Goal: Transaction & Acquisition: Purchase product/service

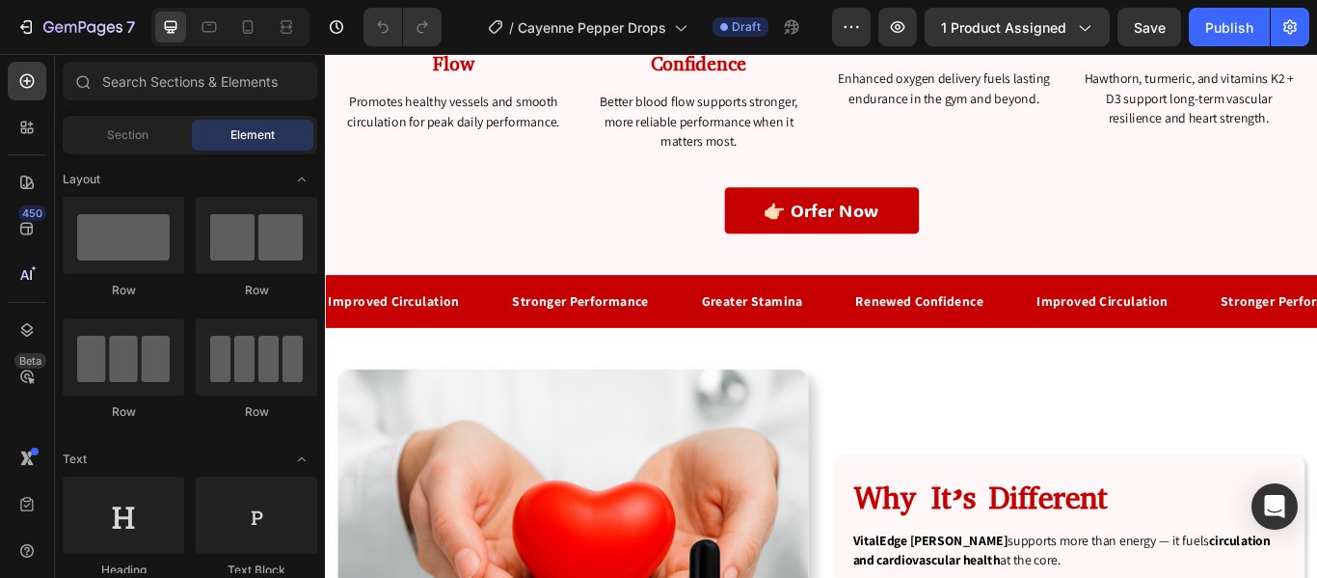
scroll to position [3004, 0]
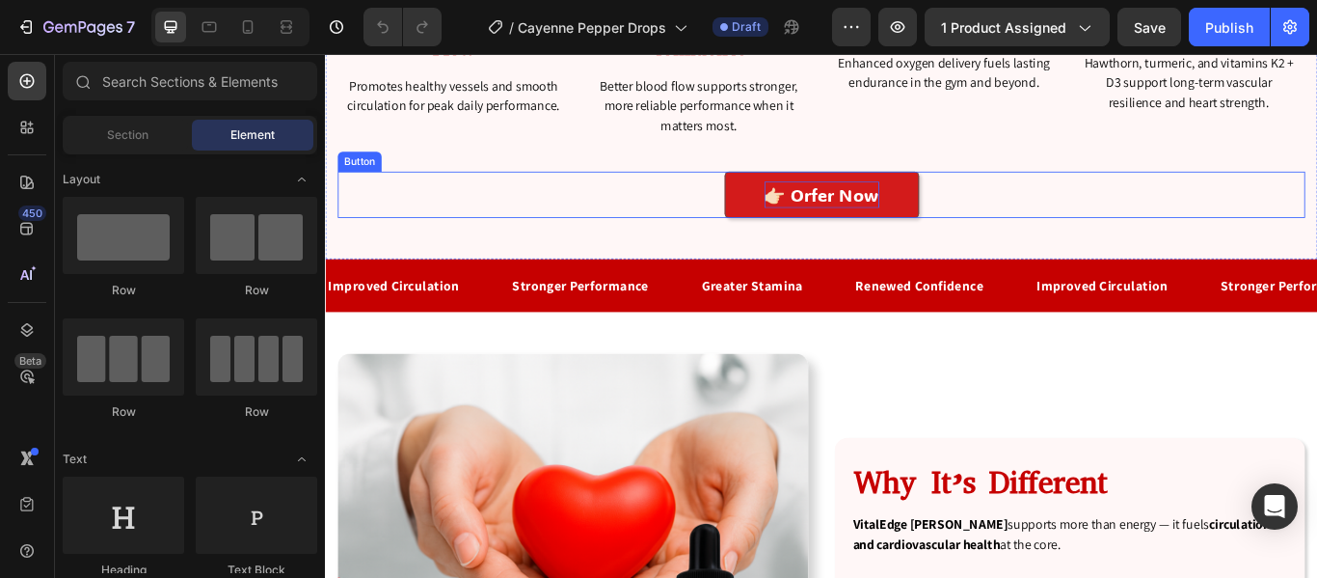
click at [908, 213] on p "👉🏻 Orfer Now" at bounding box center [904, 217] width 134 height 31
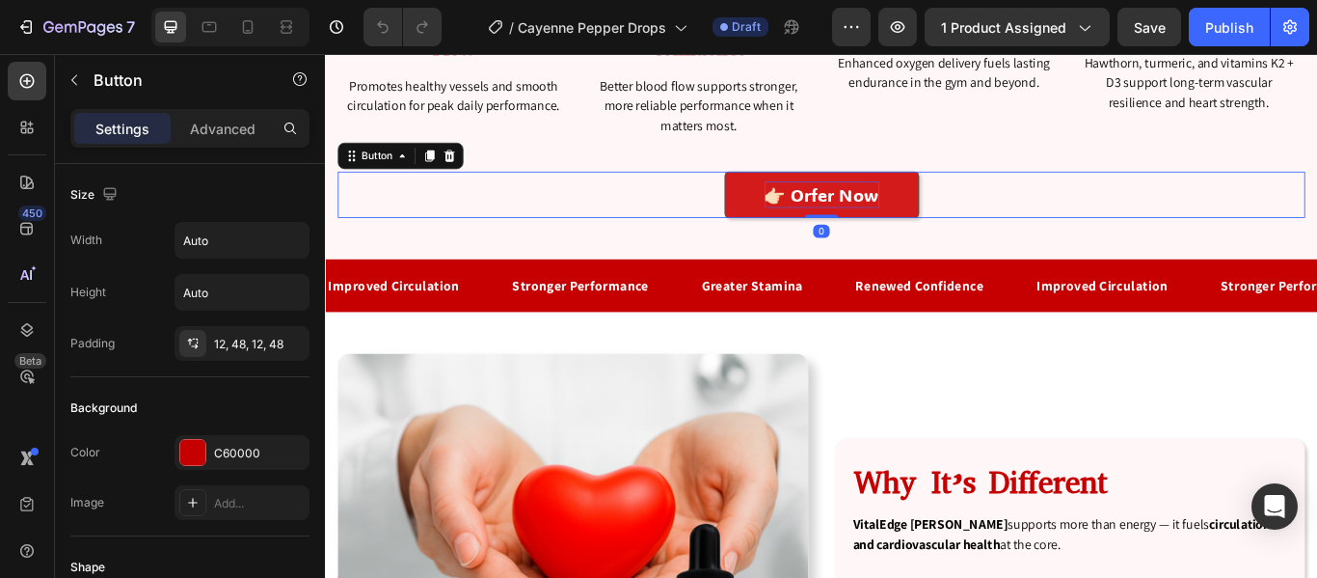
click at [892, 217] on p "👉🏻 Orfer Now" at bounding box center [904, 217] width 134 height 31
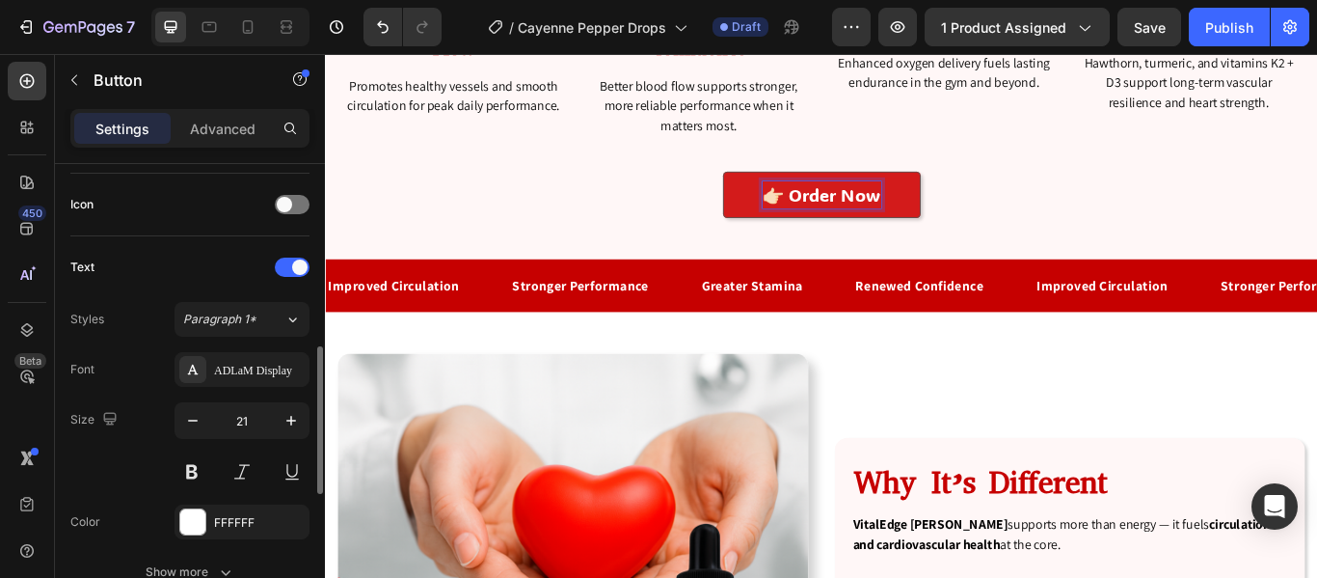
scroll to position [573, 0]
click at [238, 365] on div "ADLaM Display" at bounding box center [259, 369] width 91 height 17
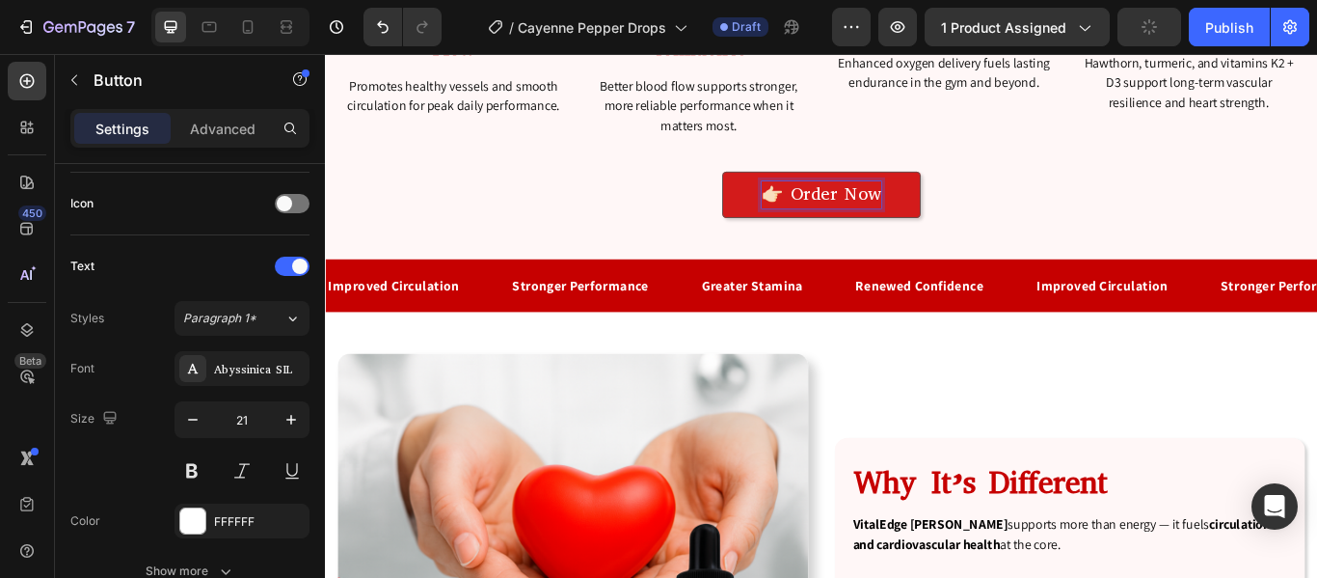
click at [915, 215] on p "👉🏻 Order Now" at bounding box center [903, 217] width 139 height 31
drag, startPoint x: 915, startPoint y: 215, endPoint x: 867, endPoint y: 213, distance: 48.2
click at [867, 213] on p "👉🏻 Order Now" at bounding box center [903, 217] width 139 height 31
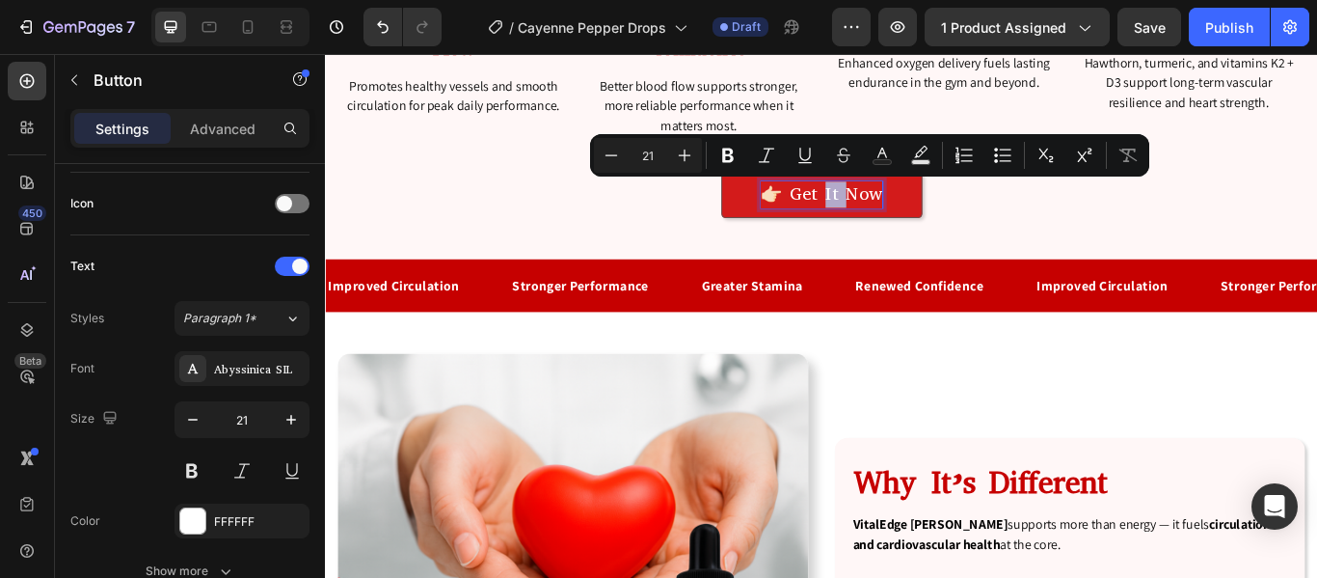
drag, startPoint x: 921, startPoint y: 213, endPoint x: 902, endPoint y: 215, distance: 19.4
click at [902, 215] on p "👉🏻 Get It Now" at bounding box center [904, 217] width 142 height 31
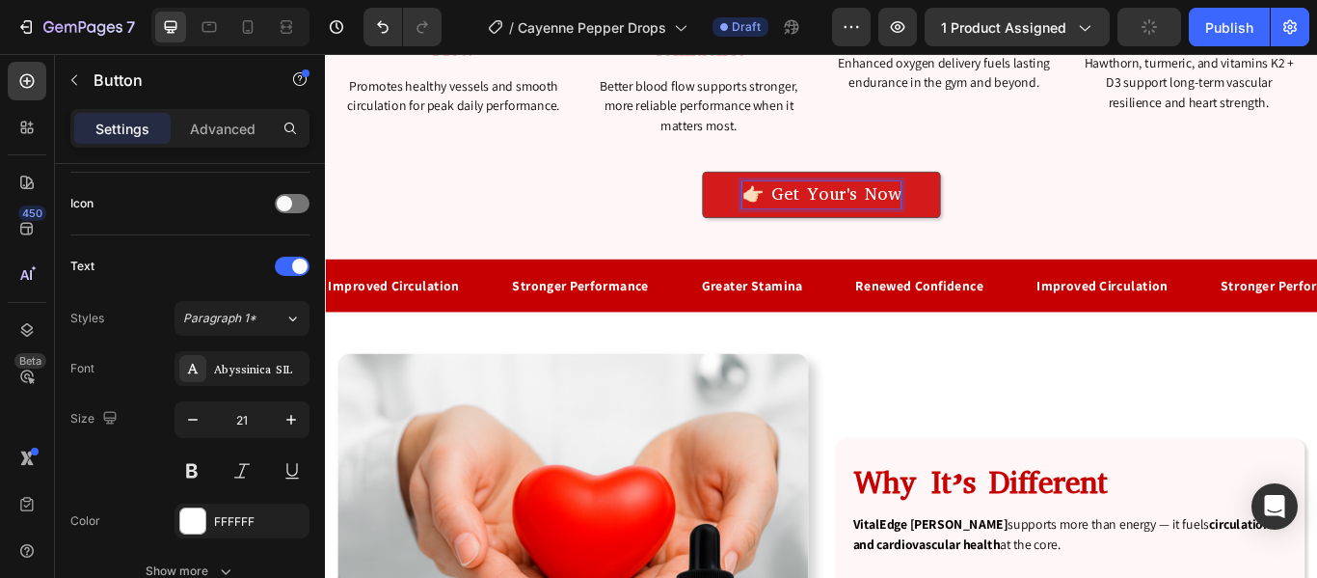
click at [1294, 222] on div "👉🏻 Get Your's Now Button 0" at bounding box center [903, 218] width 1128 height 54
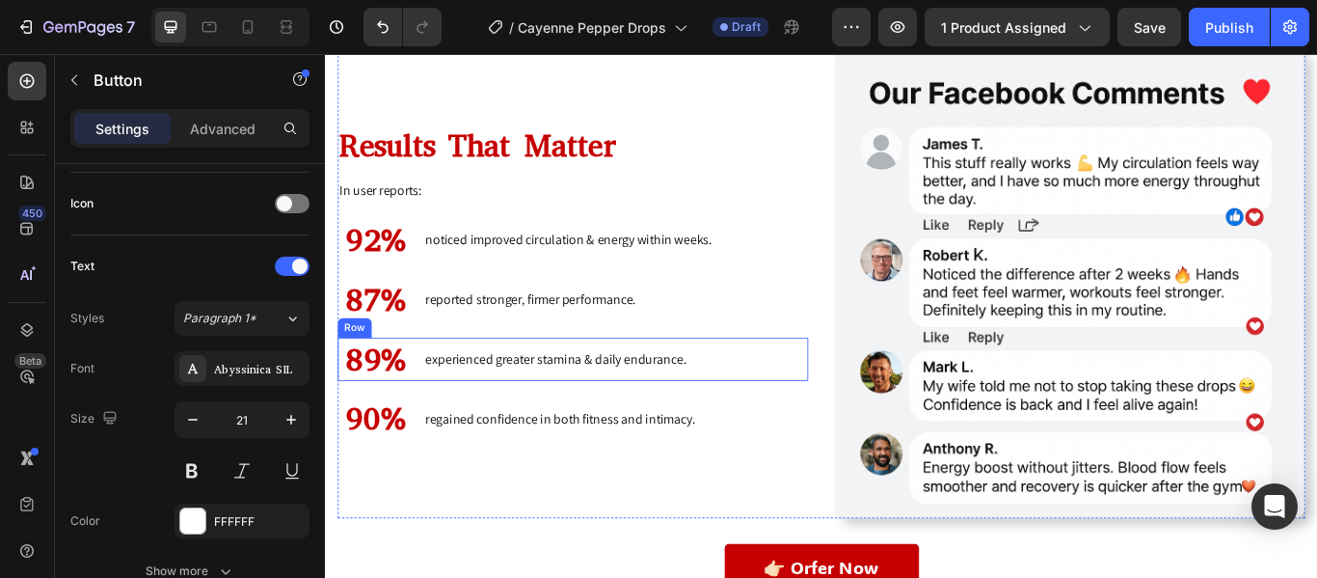
scroll to position [6141, 0]
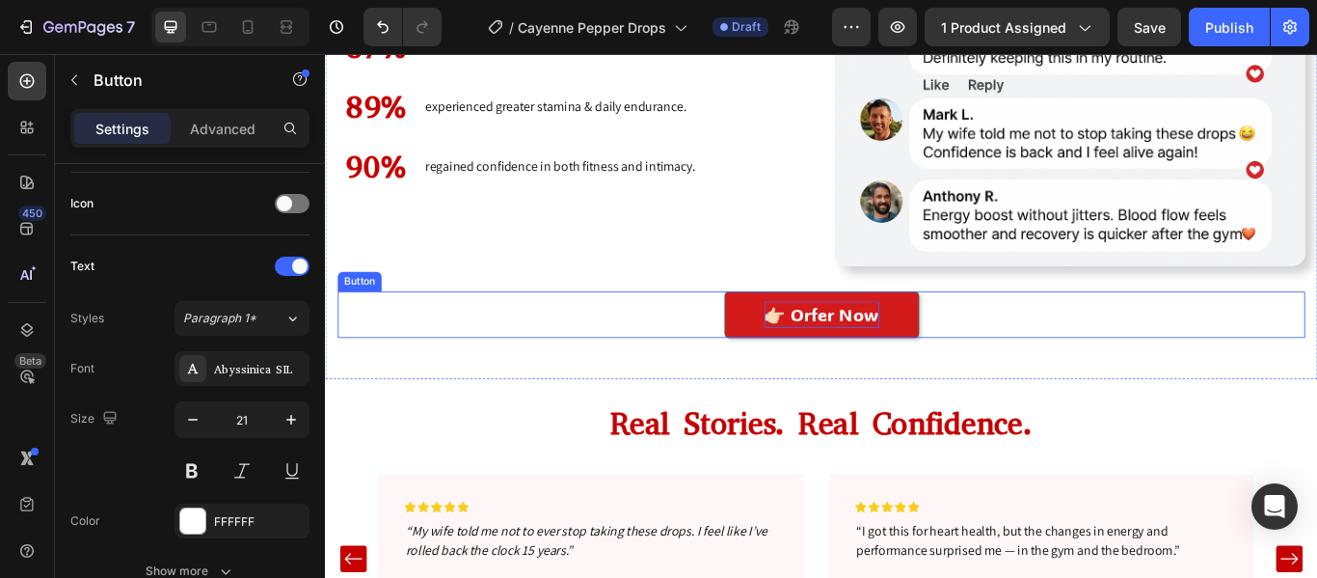
click at [890, 356] on p "👉🏻 Orfer Now" at bounding box center [904, 357] width 134 height 31
click at [891, 347] on p "👉🏻 Orfer Now" at bounding box center [904, 357] width 134 height 31
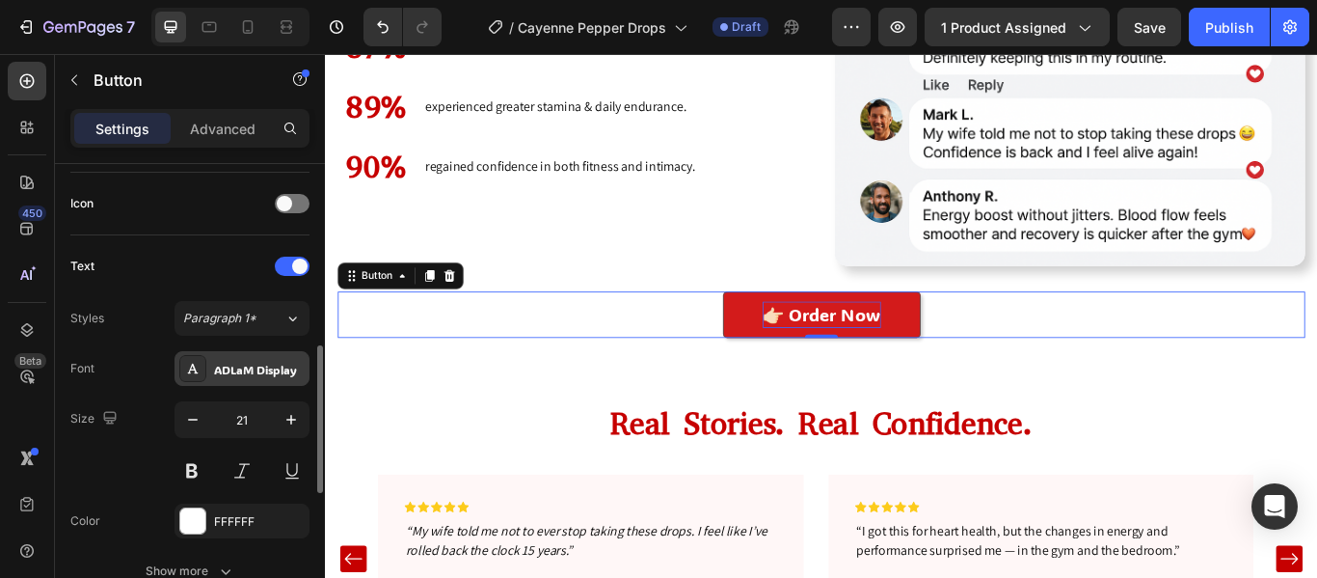
click at [242, 370] on div "ADLaM Display" at bounding box center [259, 369] width 91 height 17
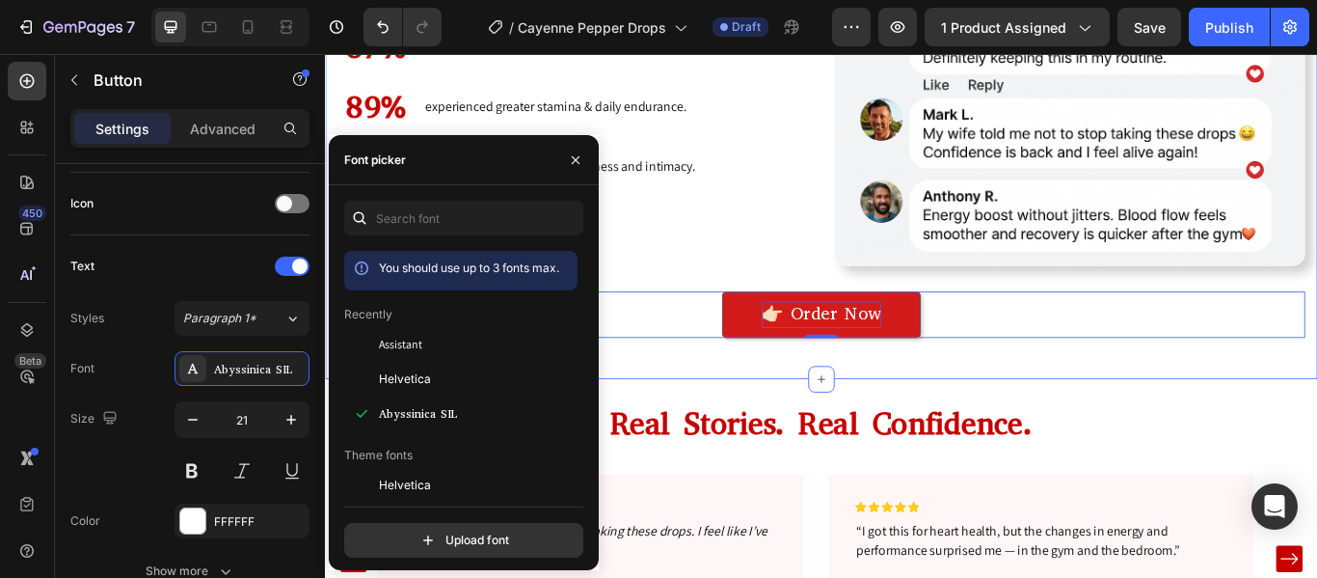
click at [775, 402] on div "Image Image Results That Matter Heading In user reports: Text block 92% Heading…" at bounding box center [903, 68] width 1157 height 729
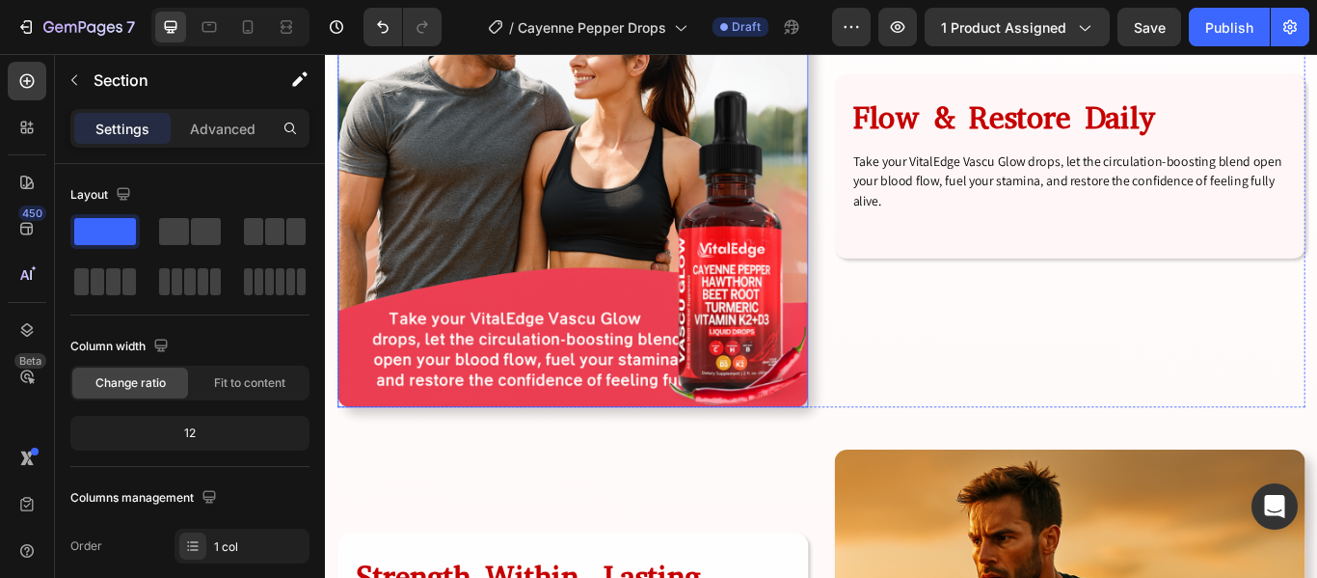
scroll to position [4693, 0]
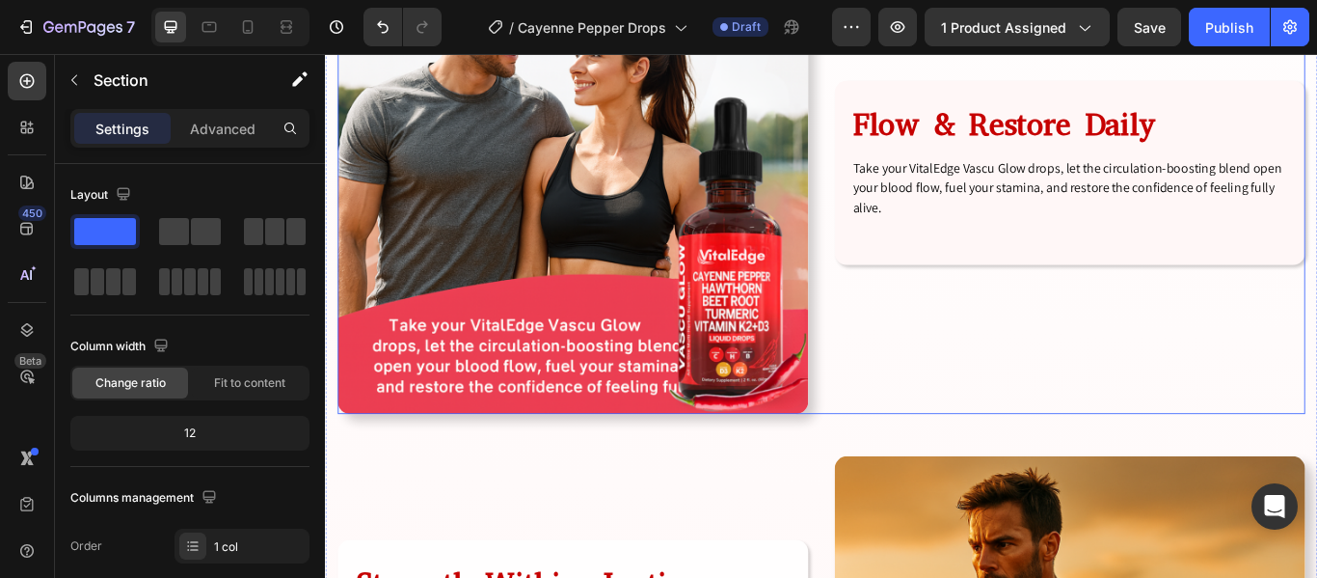
click at [969, 435] on div "Flow & Restore Daily Heading Take your VitalEdge Vascu Glow drops, let the circ…" at bounding box center [1193, 199] width 549 height 549
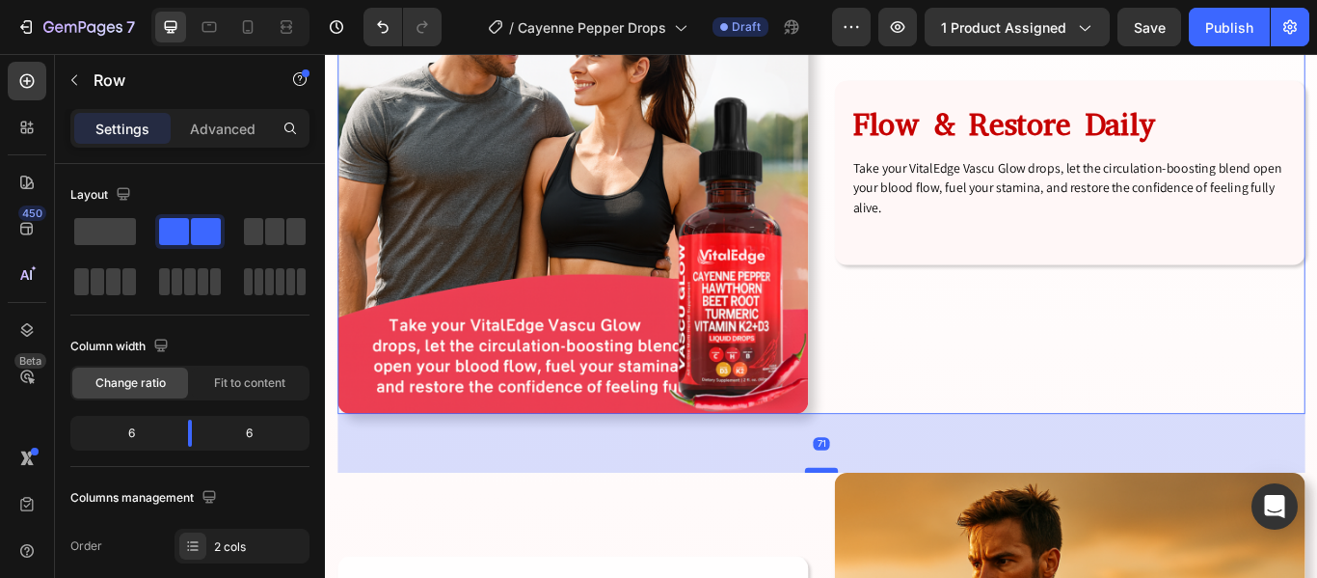
drag, startPoint x: 904, startPoint y: 498, endPoint x: 909, endPoint y: 515, distance: 17.1
click at [909, 536] on div at bounding box center [903, 539] width 39 height 6
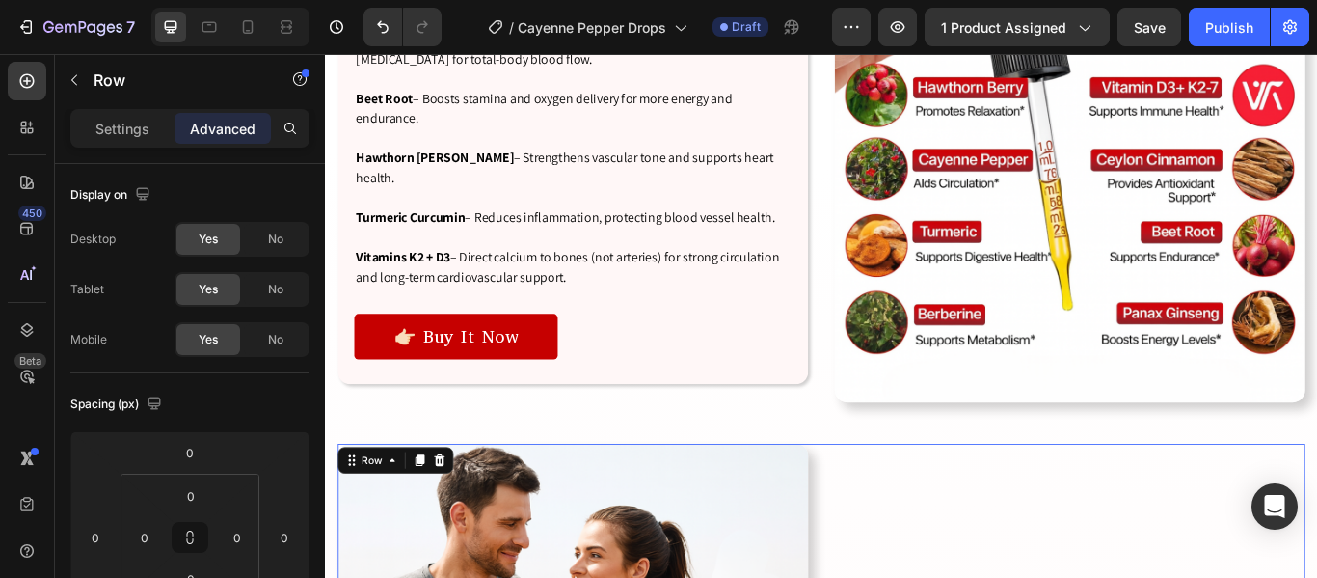
scroll to position [4096, 0]
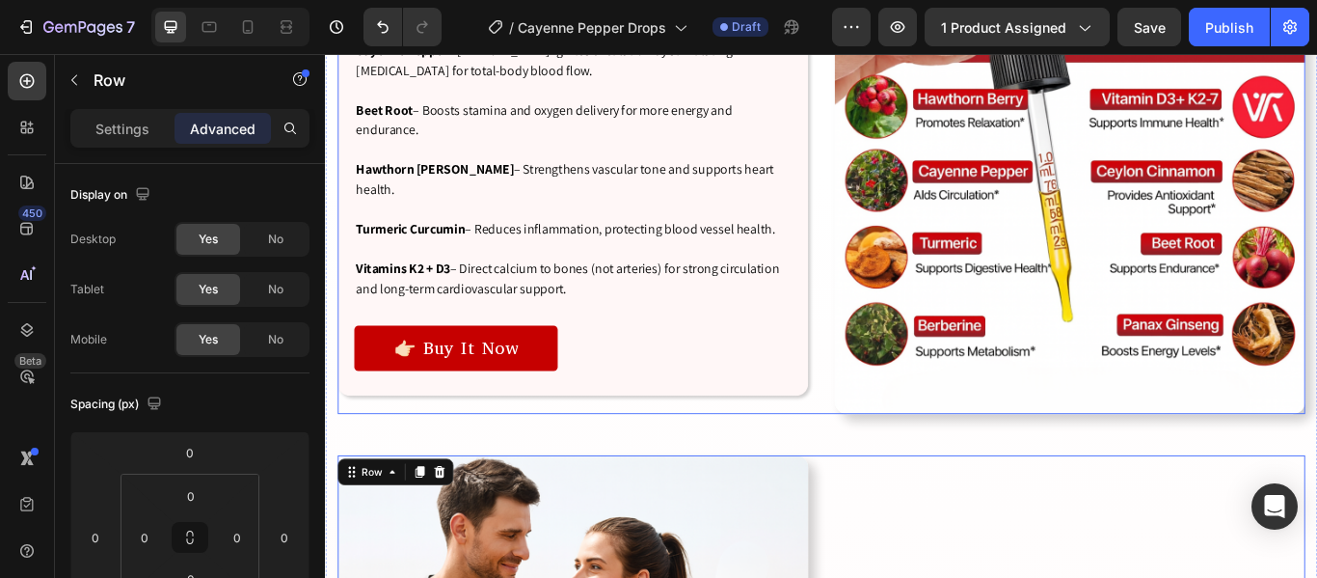
click at [903, 445] on div "Image Premium Ingredient Blend Heading Cayenne Pepper – [MEDICAL_DATA] ignites …" at bounding box center [903, 199] width 1128 height 549
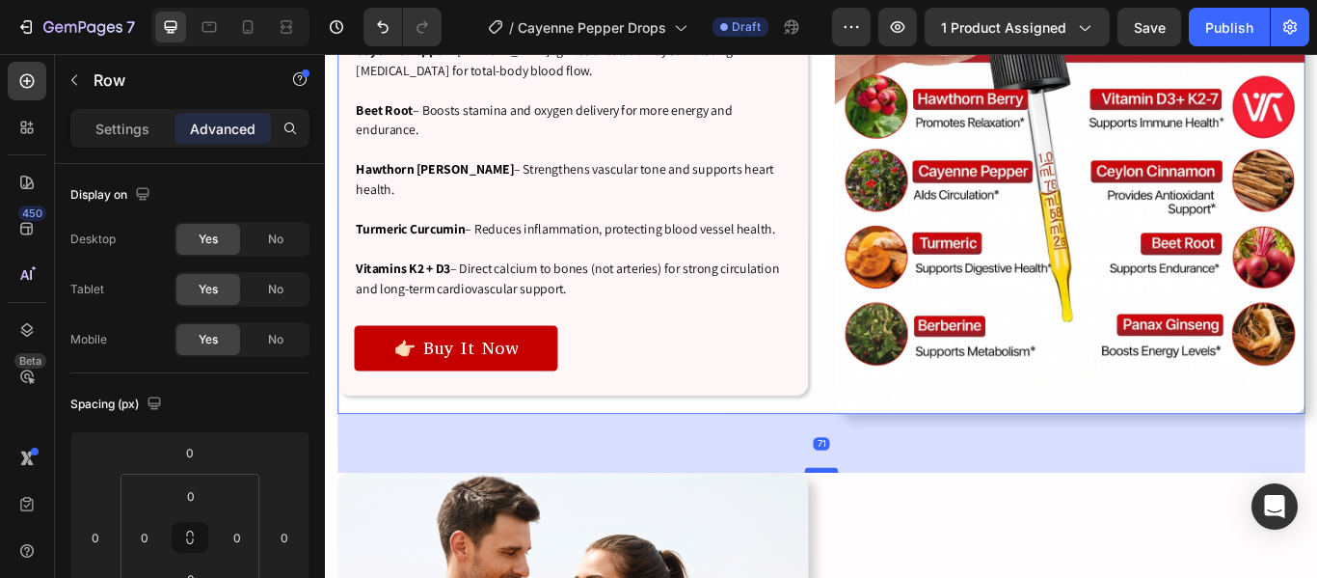
drag, startPoint x: 909, startPoint y: 503, endPoint x: 912, endPoint y: 524, distance: 20.5
click at [912, 536] on div at bounding box center [903, 539] width 39 height 6
type input "71"
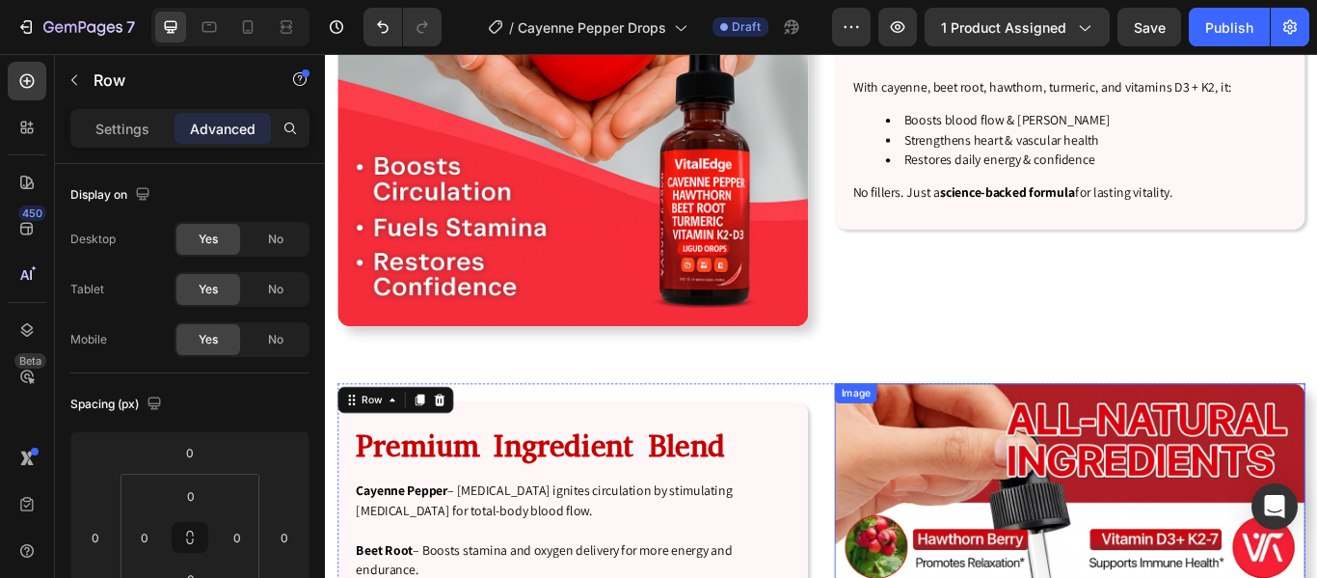
scroll to position [3553, 0]
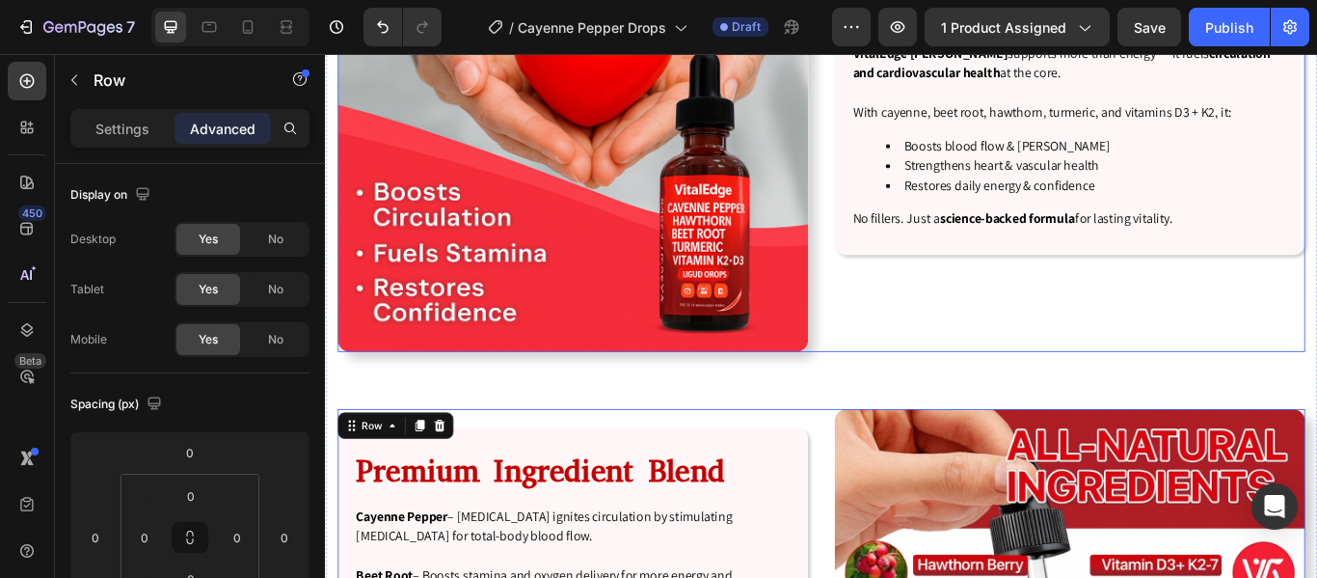
click at [936, 342] on div "Why It’s Different Heading VitalEdge [PERSON_NAME] supports more than energy — …" at bounding box center [1193, 126] width 549 height 549
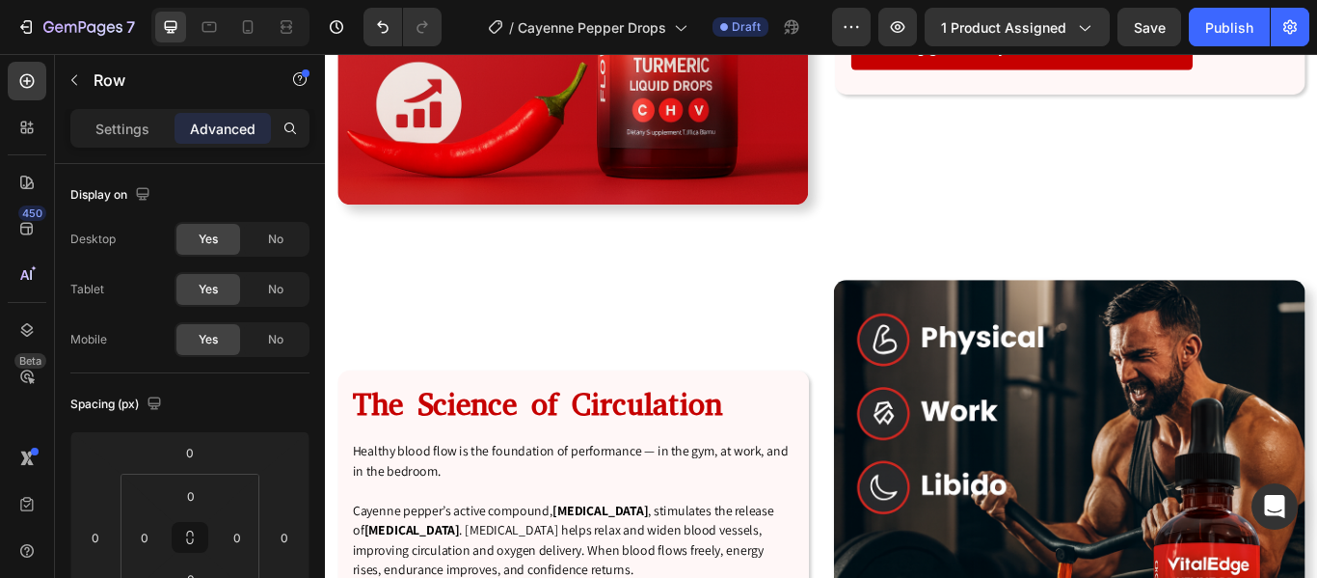
scroll to position [1769, 0]
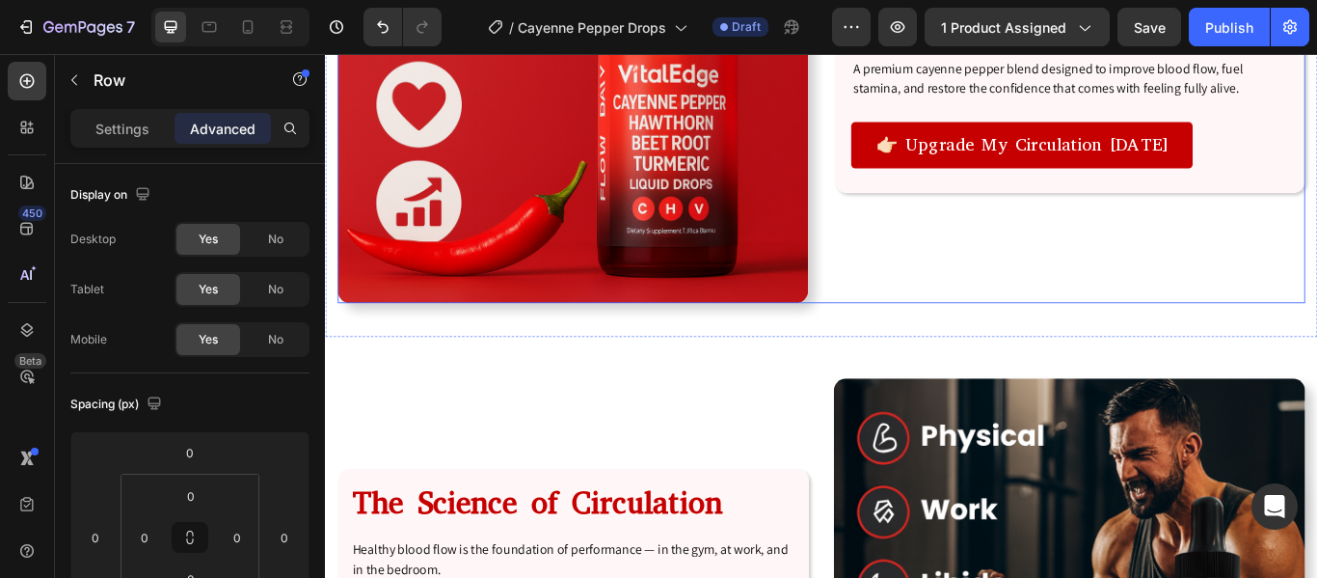
click at [929, 287] on div "Ignite Circulation. Unlock Performance. Heading A premium cayenne pepper blend …" at bounding box center [1193, 70] width 549 height 549
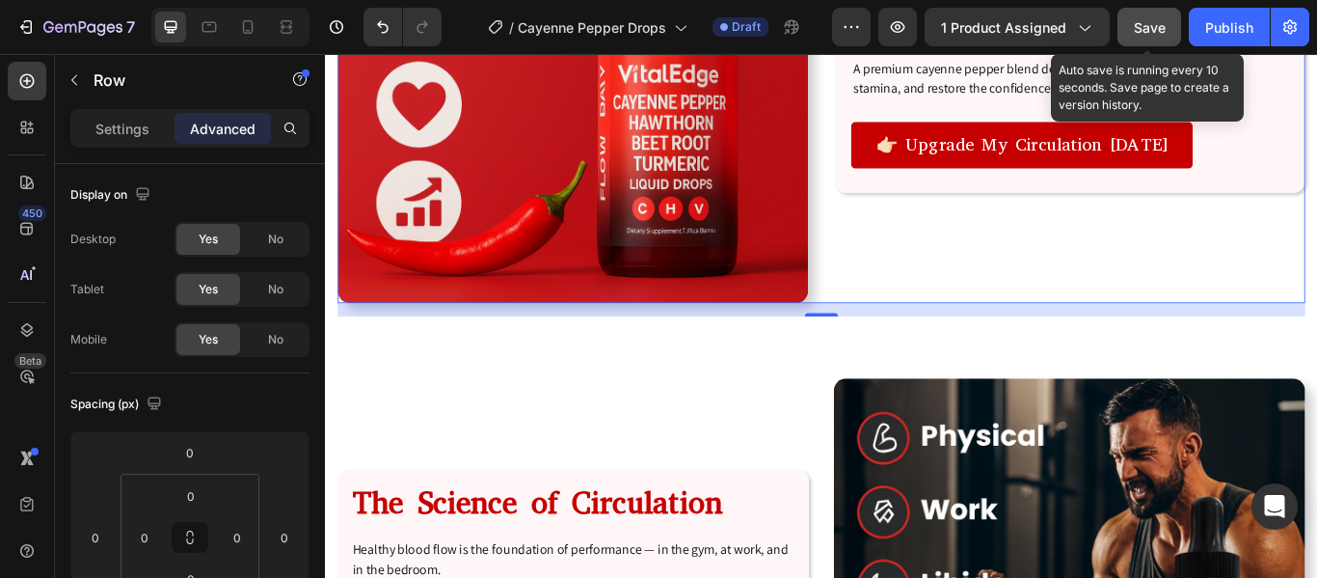
click at [1146, 35] on span "Save" at bounding box center [1150, 27] width 32 height 16
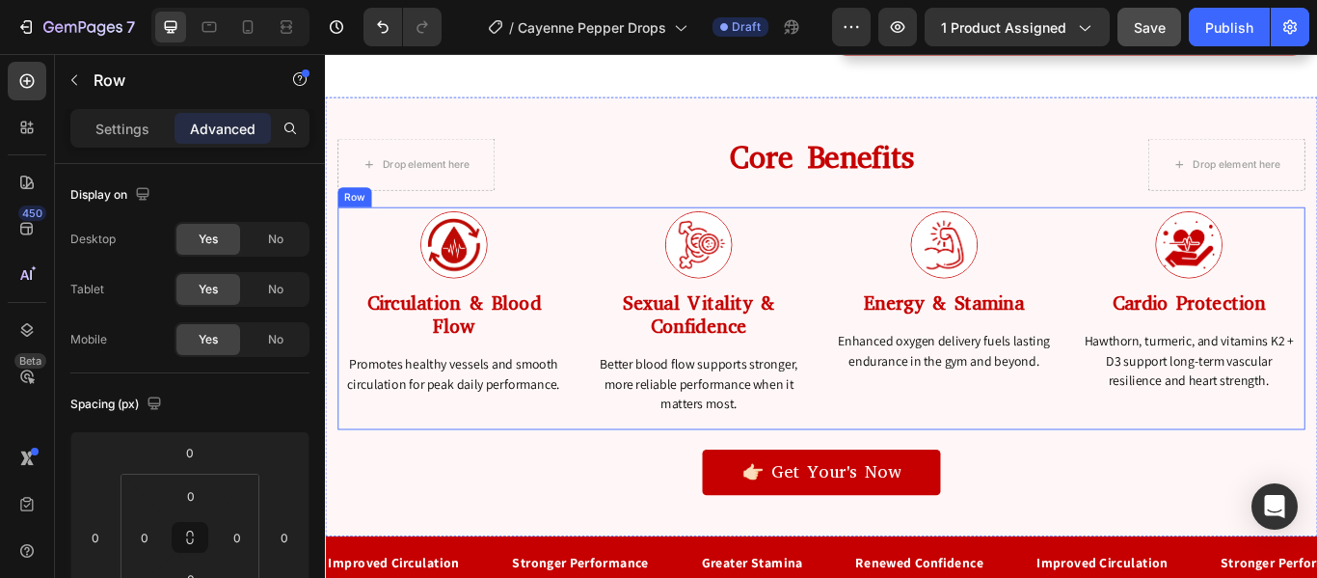
scroll to position [2690, 0]
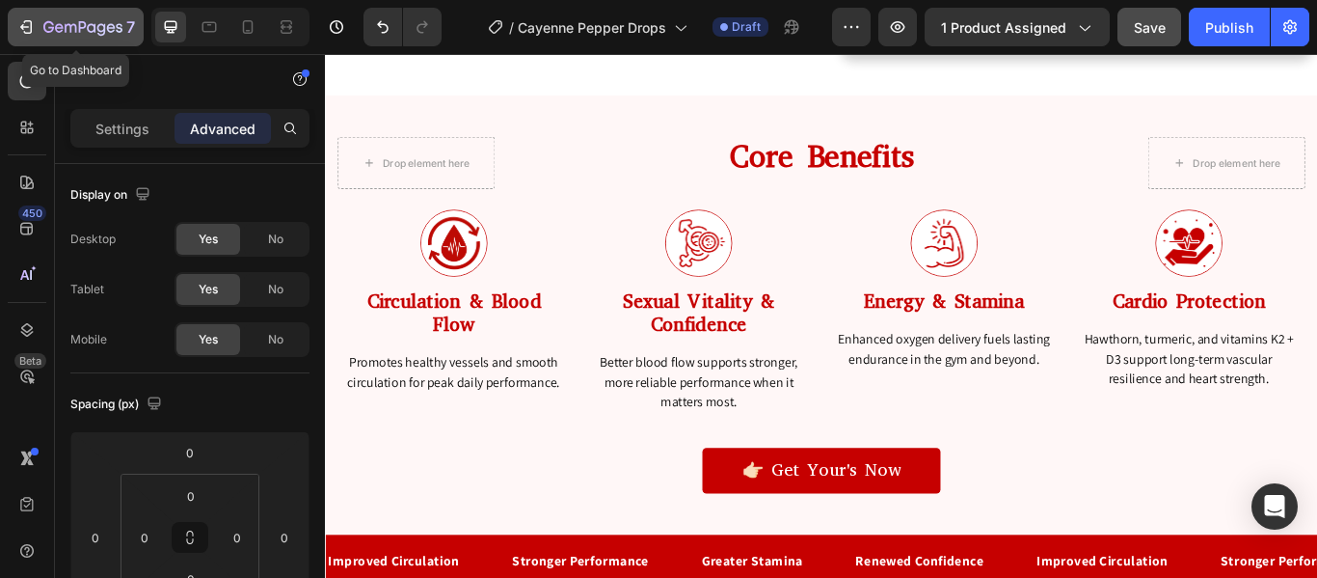
click at [26, 32] on icon "button" at bounding box center [25, 26] width 19 height 19
